Goal: Transaction & Acquisition: Purchase product/service

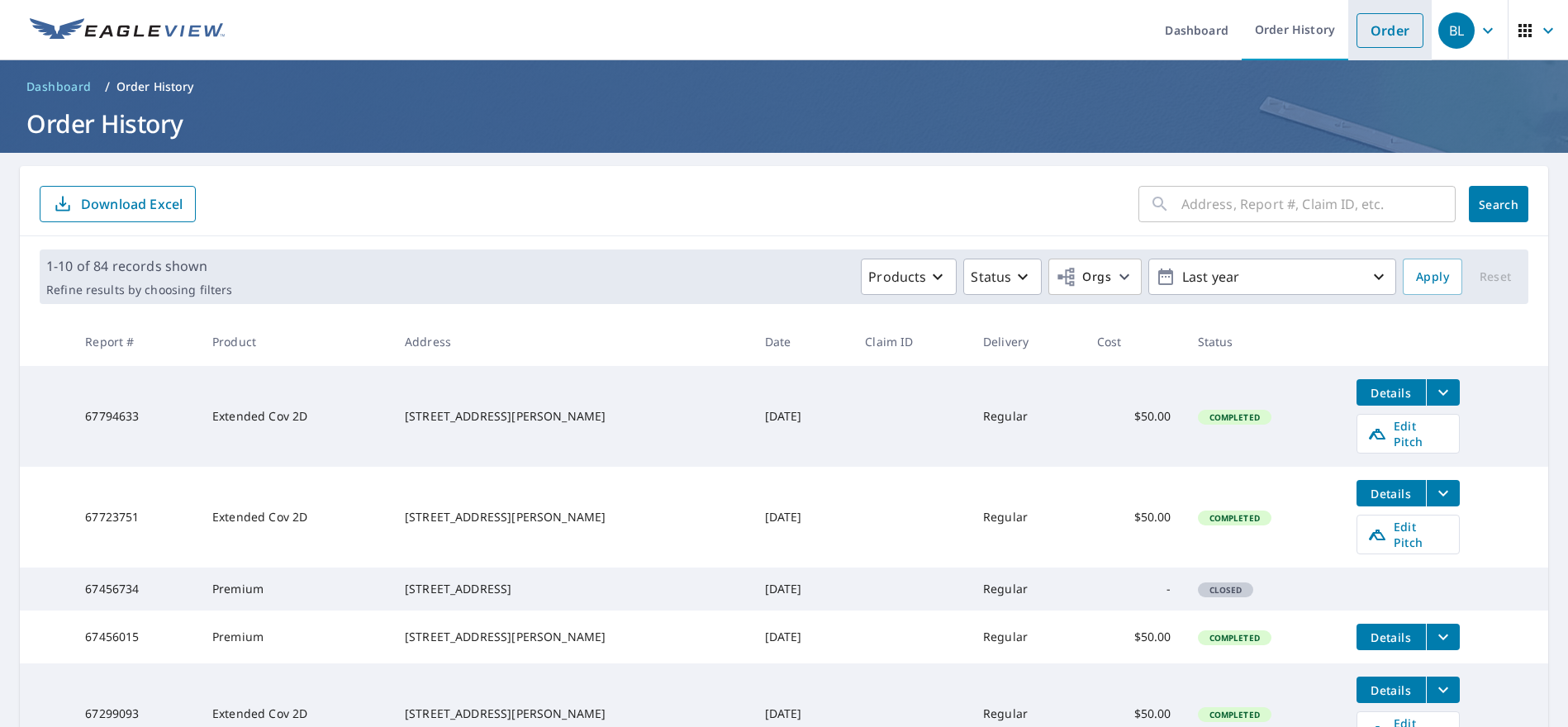
click at [1390, 36] on link "Order" at bounding box center [1391, 30] width 67 height 34
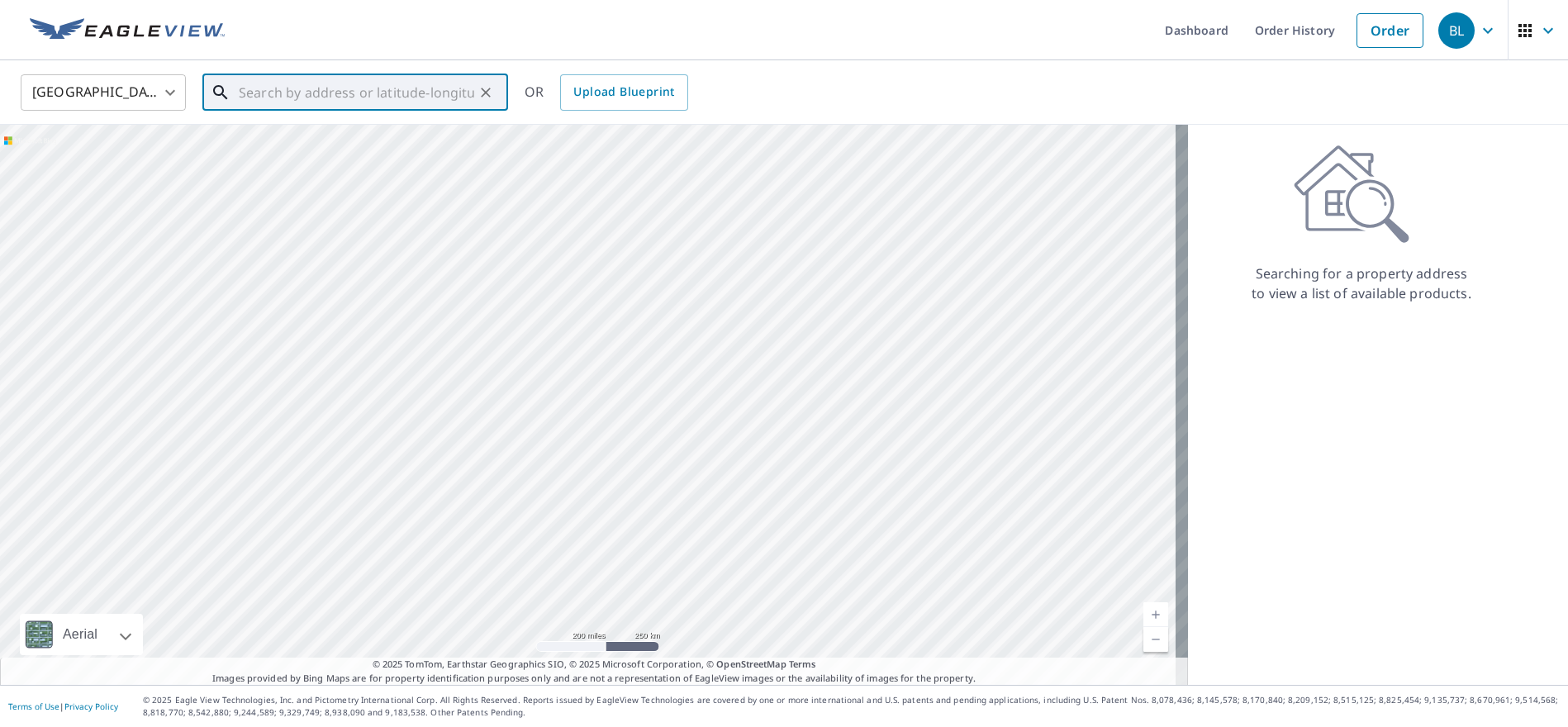
click at [312, 102] on input "text" at bounding box center [356, 93] width 236 height 46
paste input "242 Clear Branch Road"
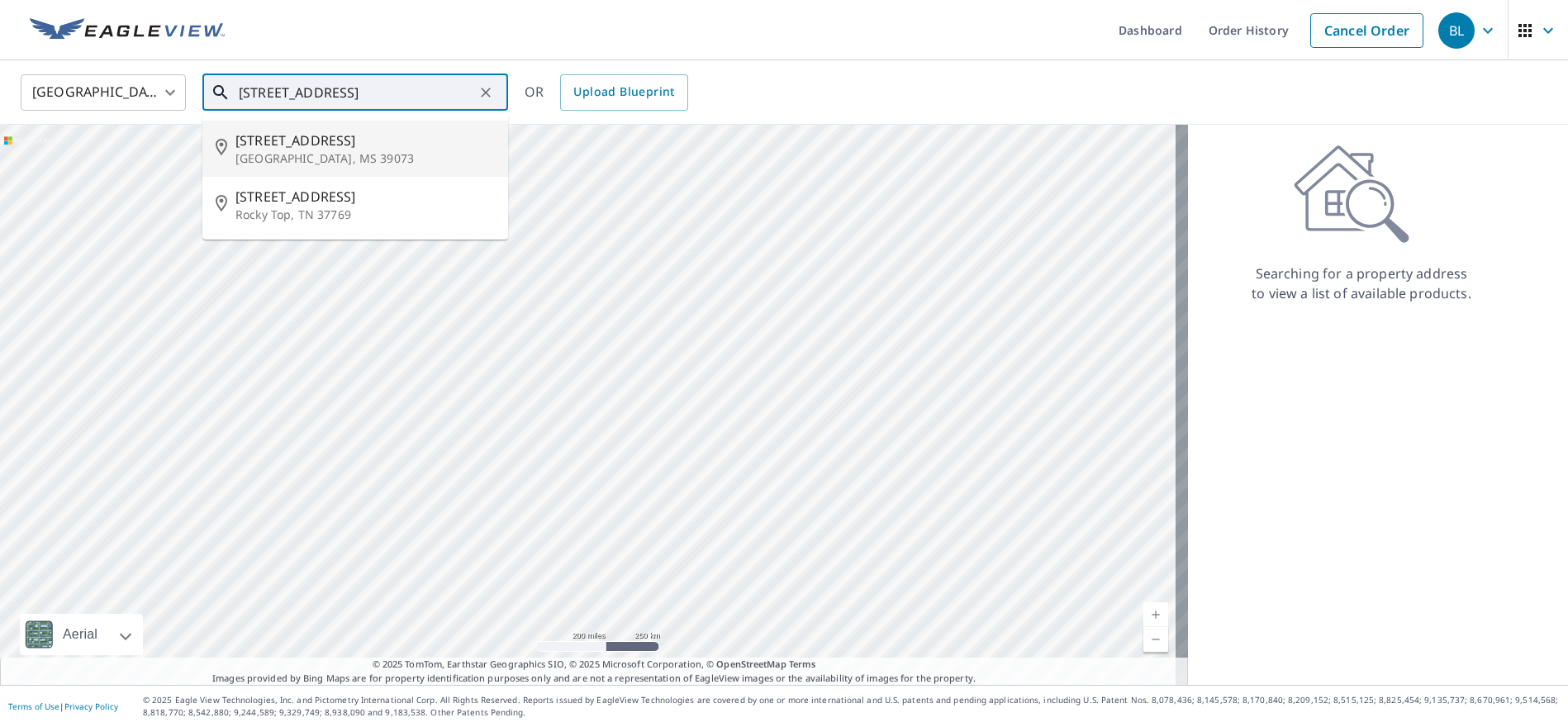
click at [342, 151] on p "[GEOGRAPHIC_DATA], MS 39073" at bounding box center [365, 158] width 259 height 16
type input "242 Clear Branch Rd Florence, MS 39073"
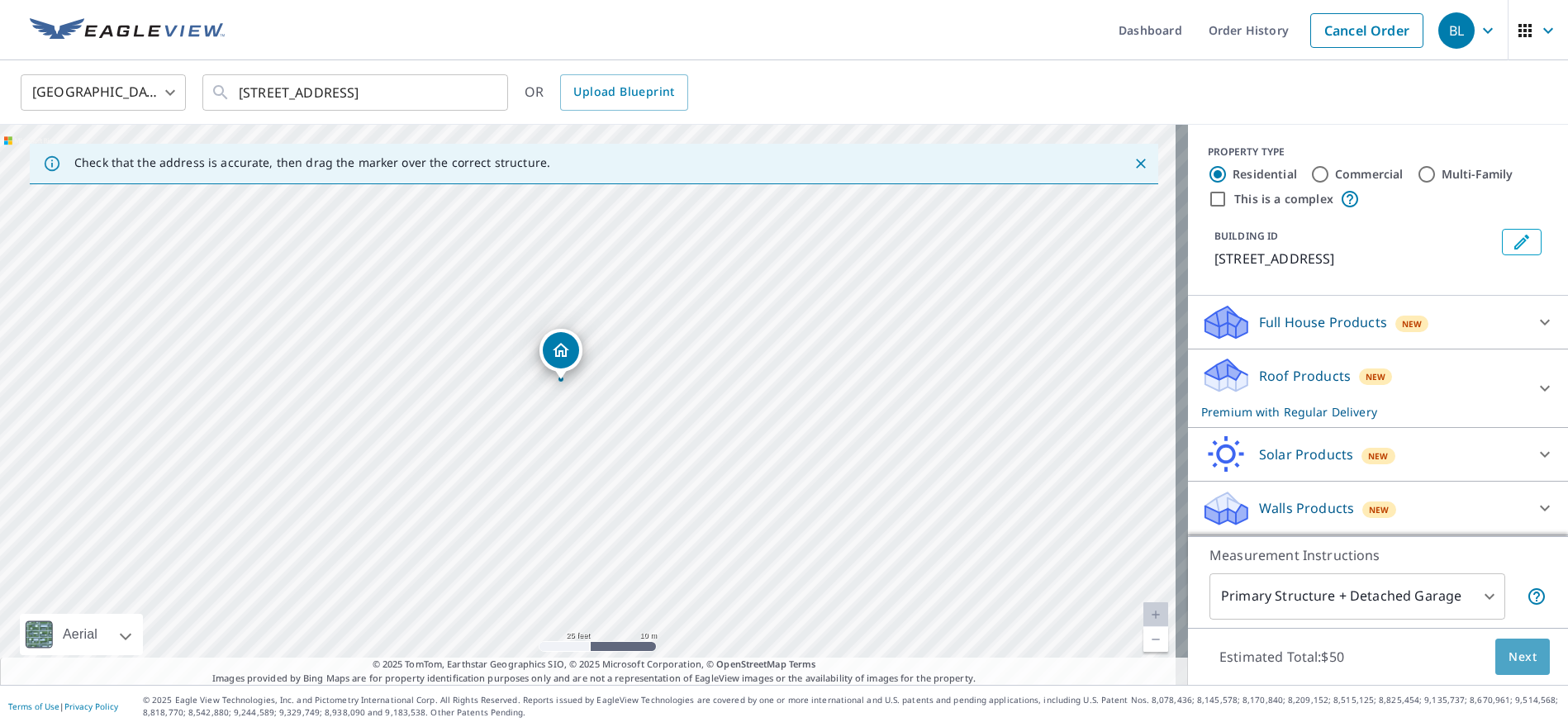
click at [1509, 660] on span "Next" at bounding box center [1522, 657] width 28 height 21
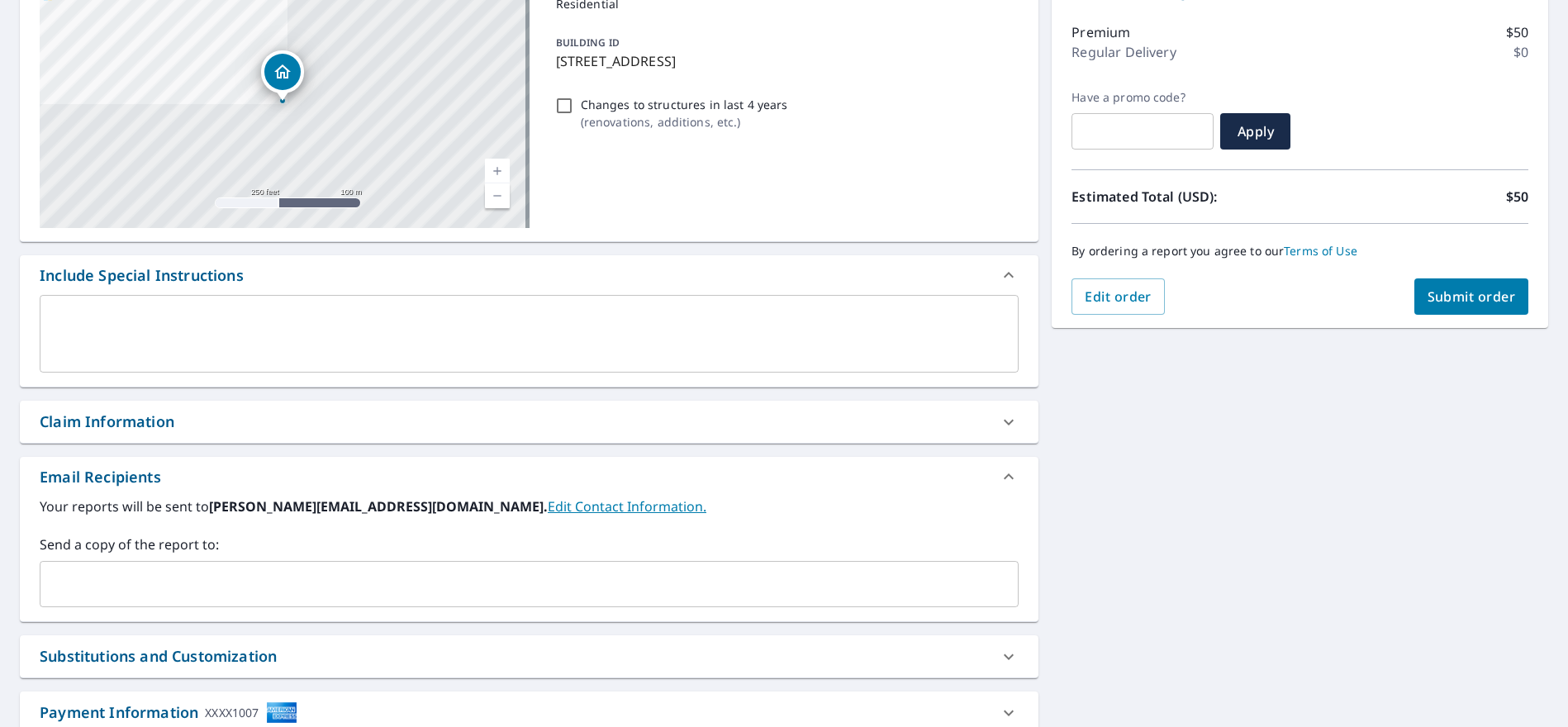
scroll to position [248, 0]
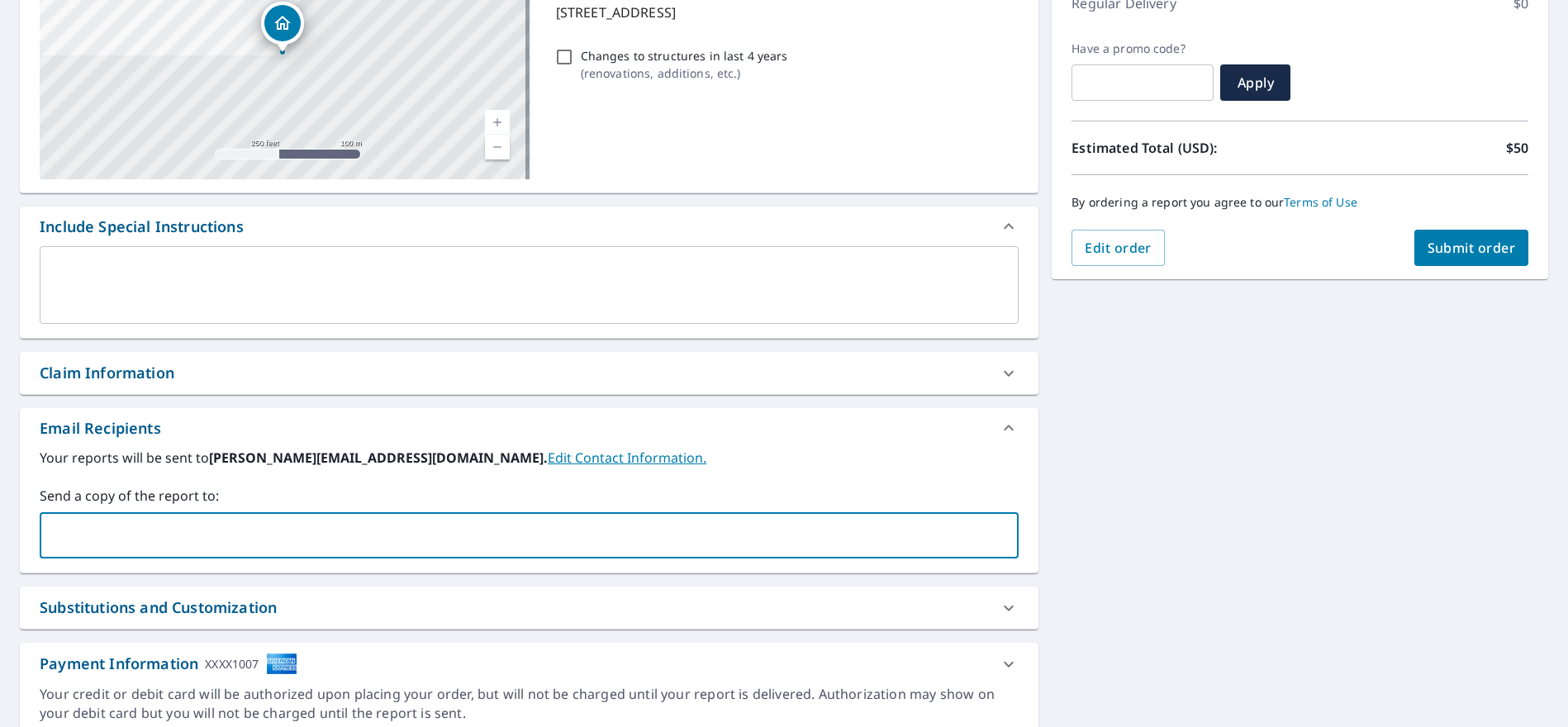
click at [106, 526] on input "text" at bounding box center [517, 535] width 940 height 31
type input "kaeley@patriot-roofing.com"
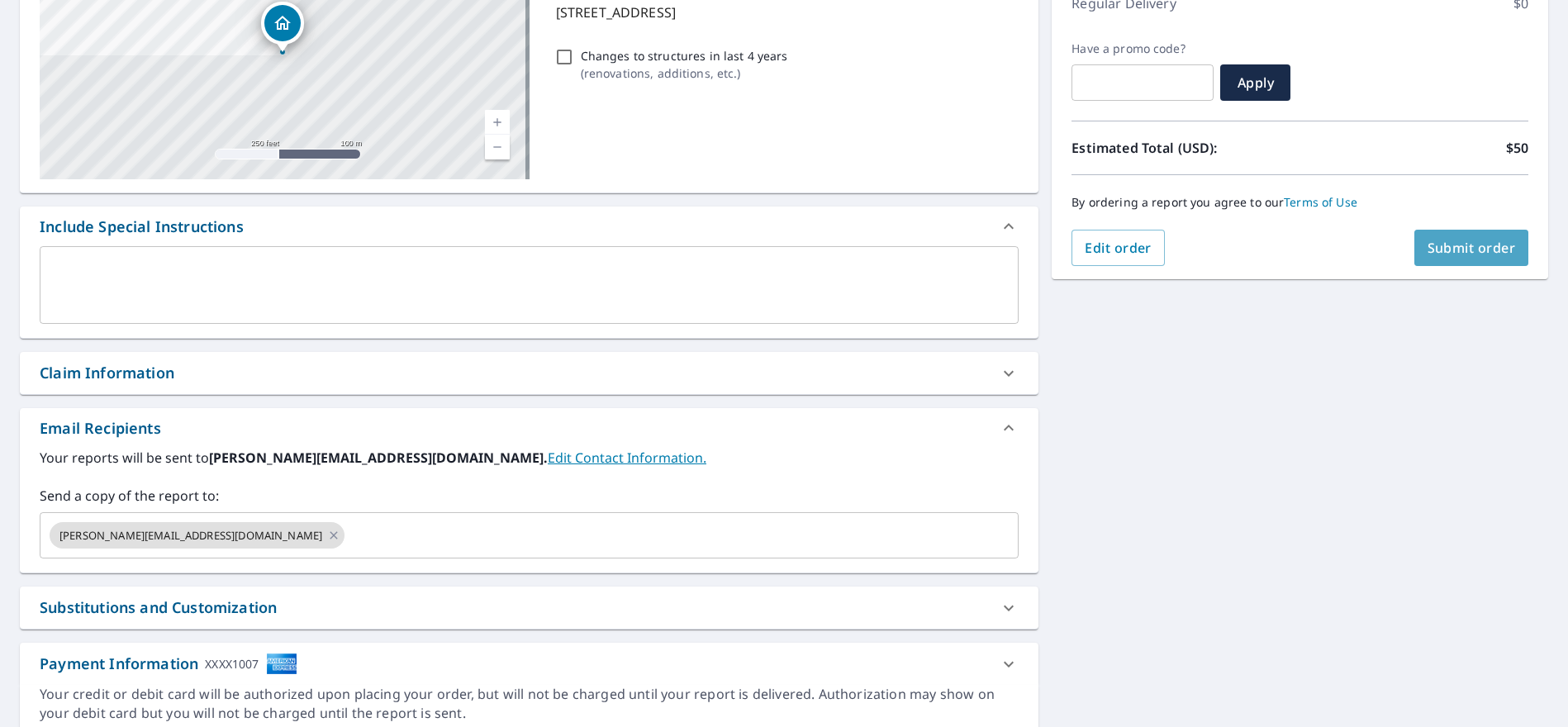
click at [1459, 262] on button "Submit order" at bounding box center [1472, 248] width 114 height 36
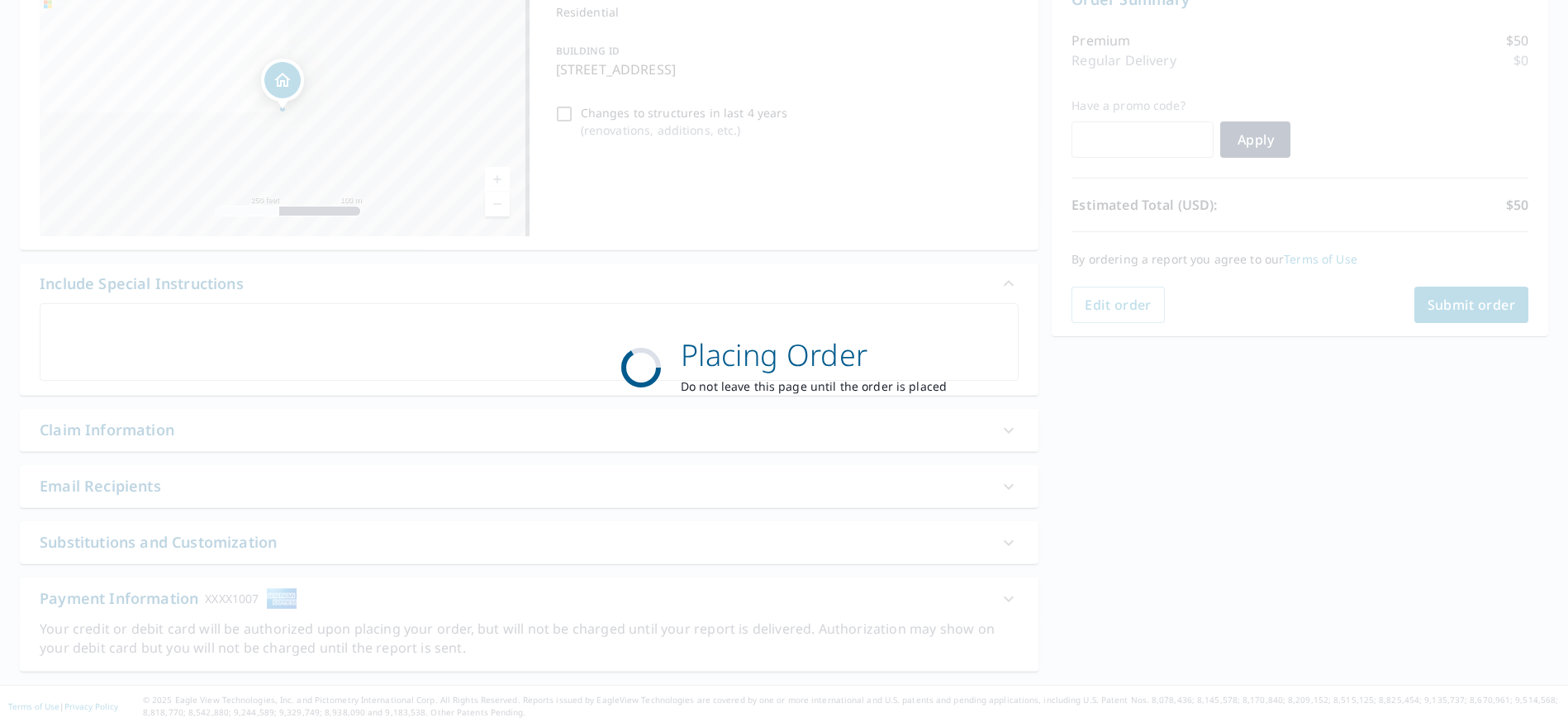
scroll to position [191, 0]
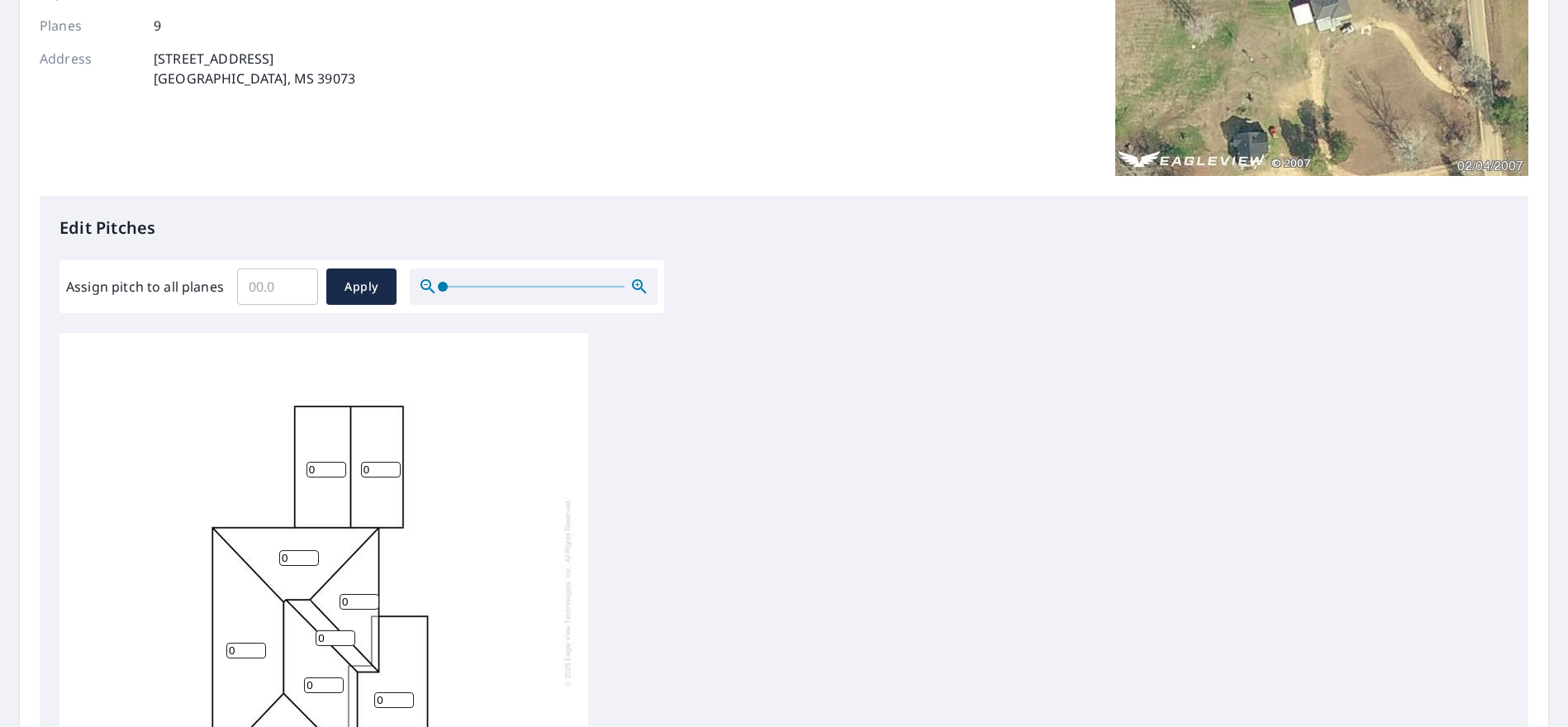
scroll to position [496, 0]
